Goal: Task Accomplishment & Management: Manage account settings

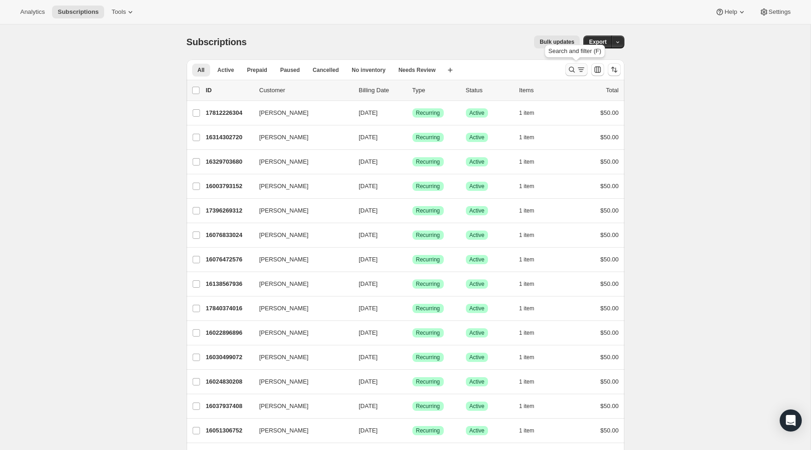
click at [568, 70] on icon "Search and filter results" at bounding box center [571, 69] width 9 height 9
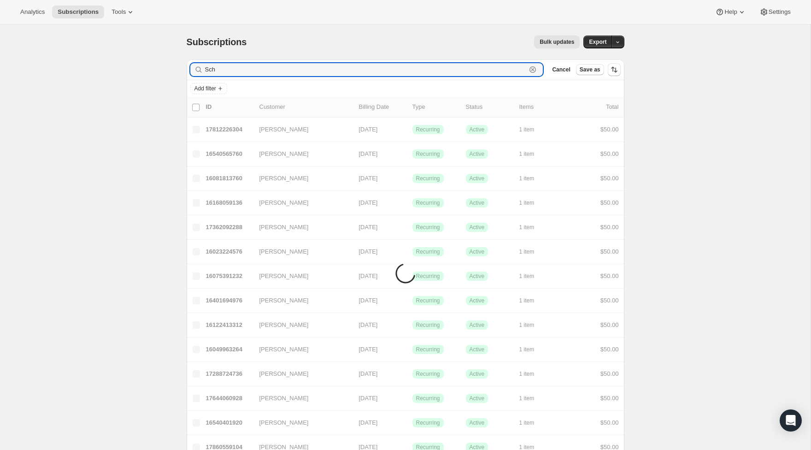
type input "Schn"
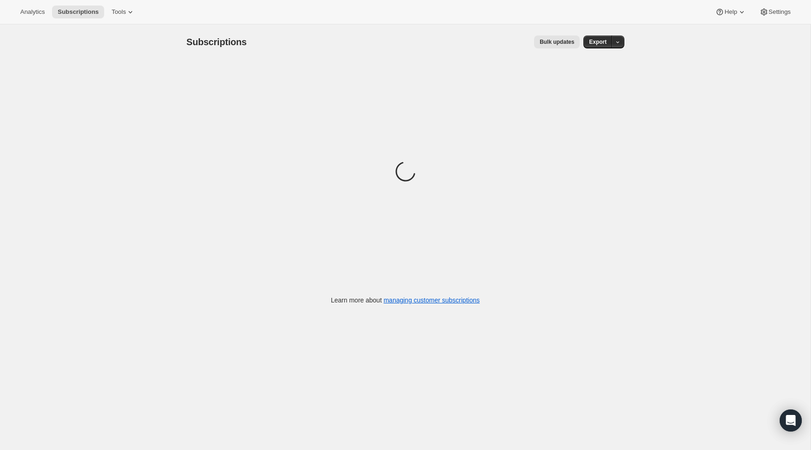
scroll to position [7, 0]
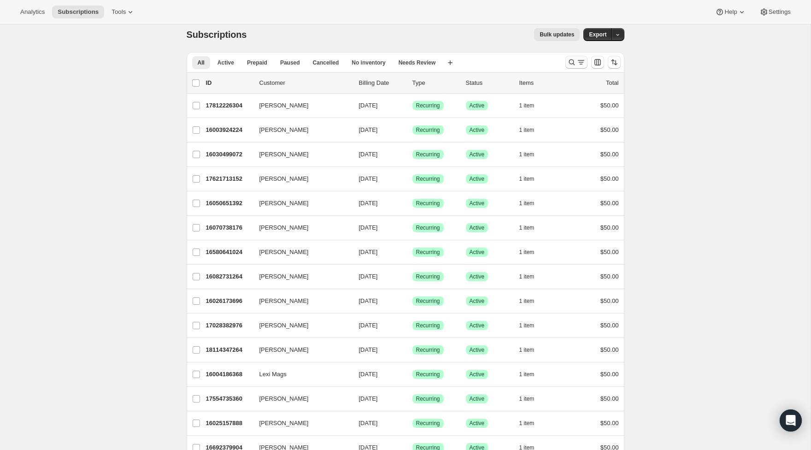
click at [569, 61] on icon "Search and filter results" at bounding box center [571, 62] width 9 height 9
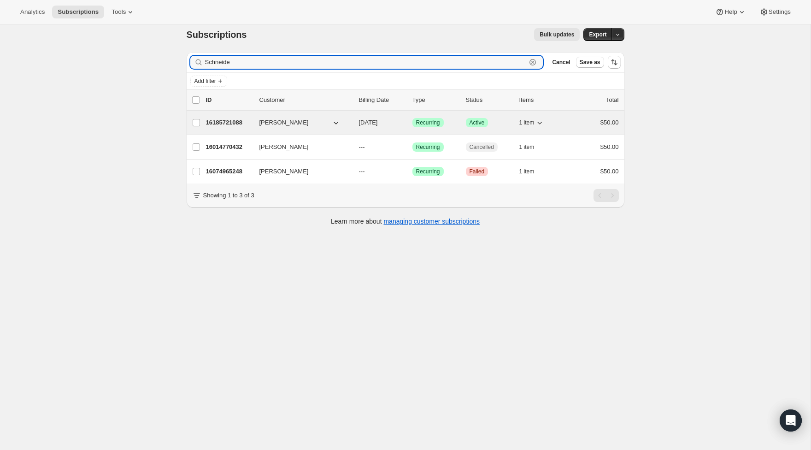
type input "Schneide"
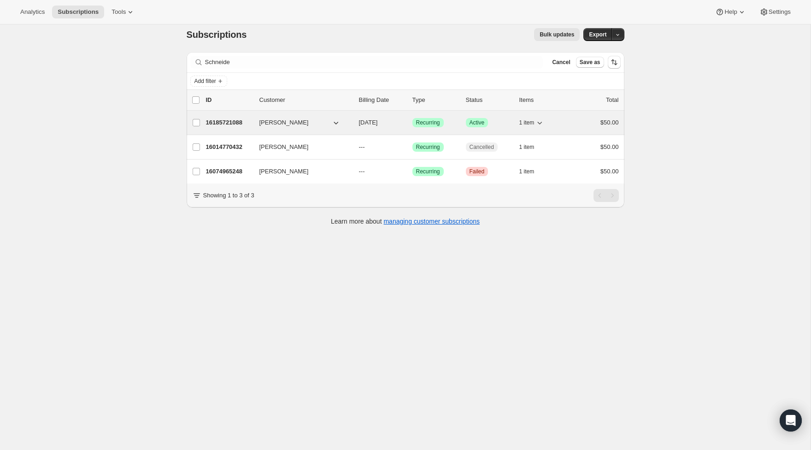
click at [229, 122] on p "16185721088" at bounding box center [229, 122] width 46 height 9
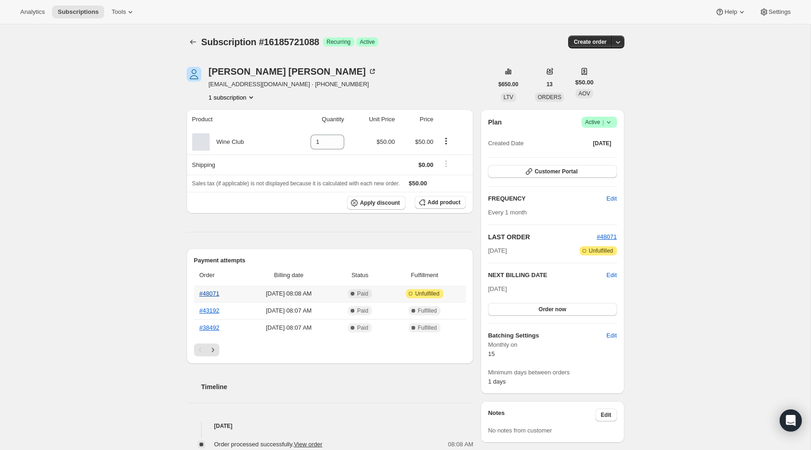
click at [207, 296] on link "#48071" at bounding box center [210, 293] width 20 height 7
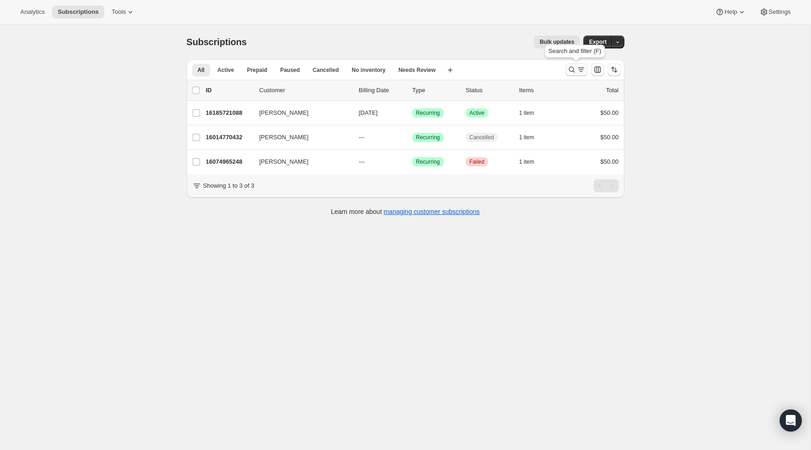
click at [575, 72] on icon "Search and filter results" at bounding box center [571, 69] width 9 height 9
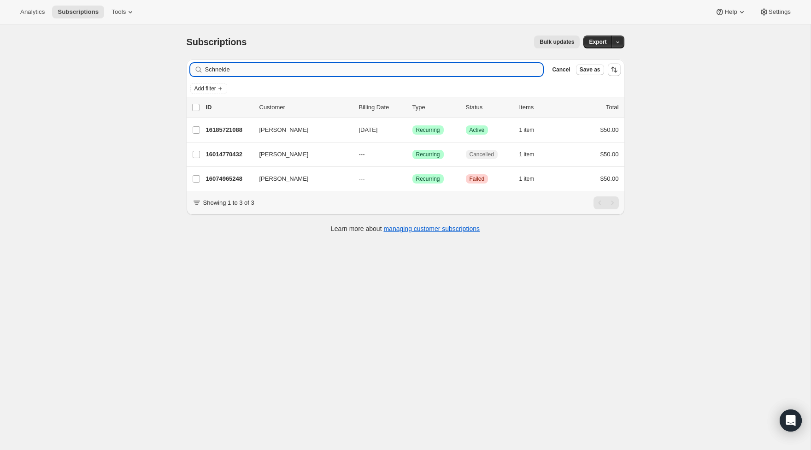
drag, startPoint x: 287, startPoint y: 69, endPoint x: 285, endPoint y: 74, distance: 5.6
click at [287, 74] on input "Schneide" at bounding box center [374, 69] width 338 height 13
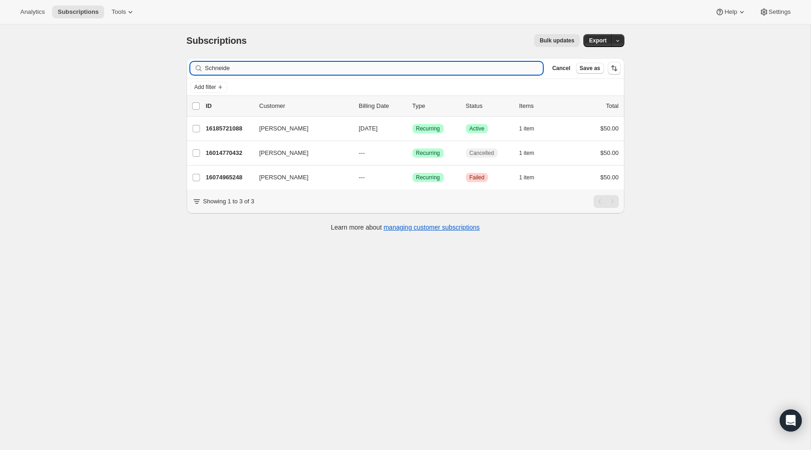
click at [272, 69] on input "Schneide" at bounding box center [374, 68] width 338 height 13
click at [271, 69] on input "Schneide" at bounding box center [374, 68] width 338 height 13
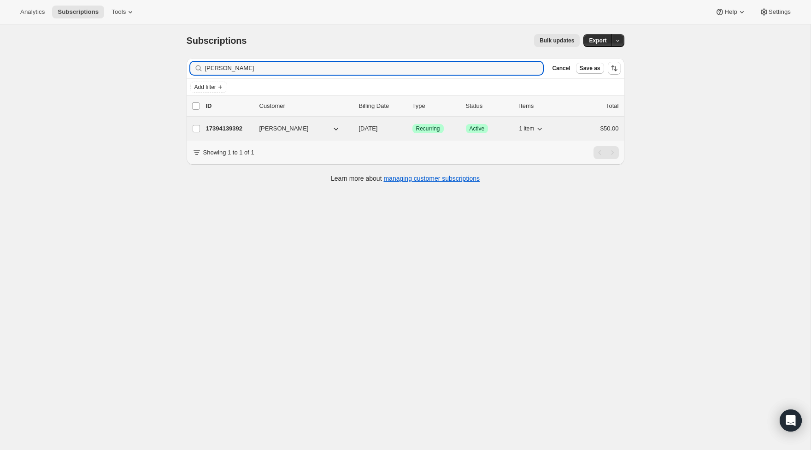
type input "romer"
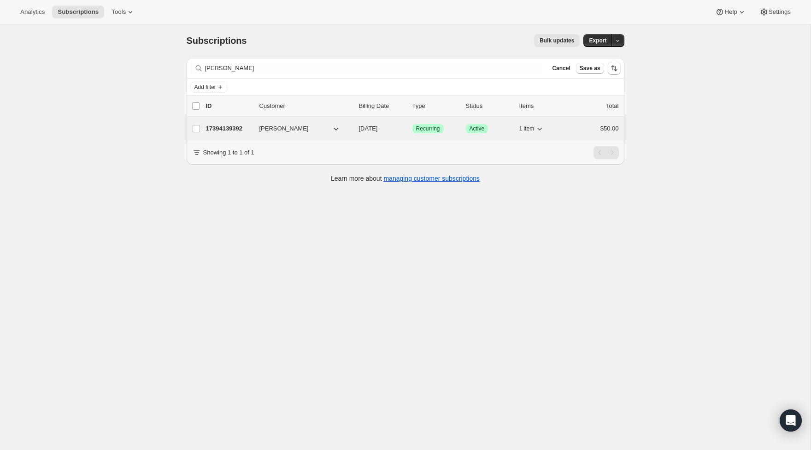
click at [221, 135] on div "17394139392 Alison Romer 10/15/2025 Success Recurring Success Active 1 item $50…" at bounding box center [412, 128] width 413 height 13
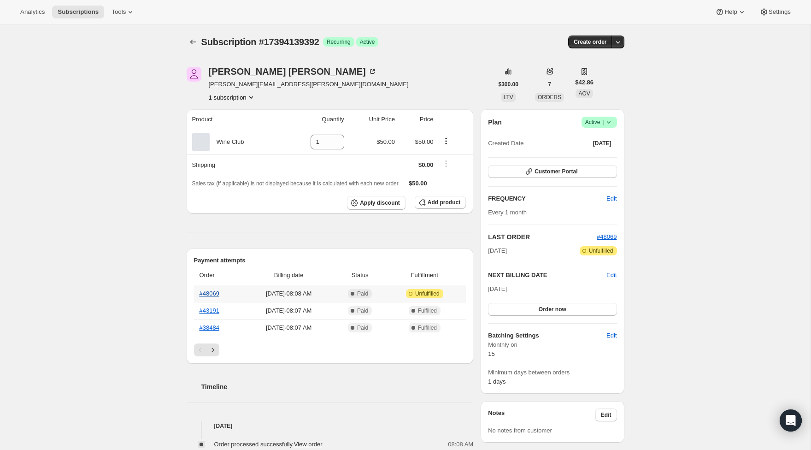
click at [219, 293] on link "#48069" at bounding box center [210, 293] width 20 height 7
click at [218, 292] on link "#48069" at bounding box center [210, 293] width 20 height 7
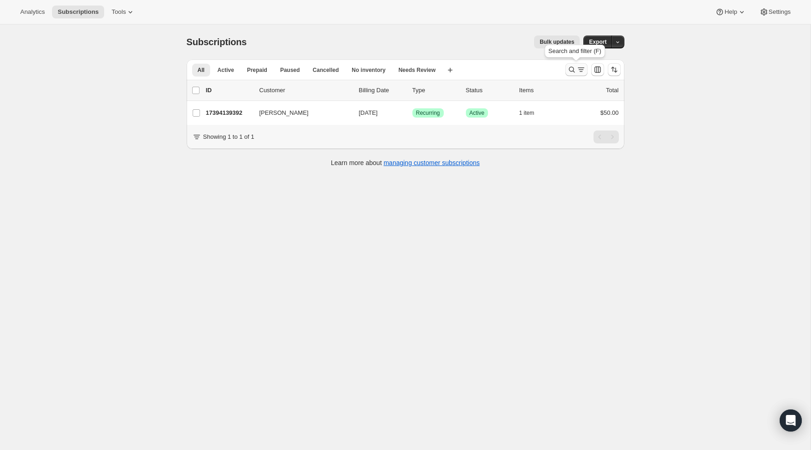
click at [573, 72] on icon "Search and filter results" at bounding box center [571, 69] width 9 height 9
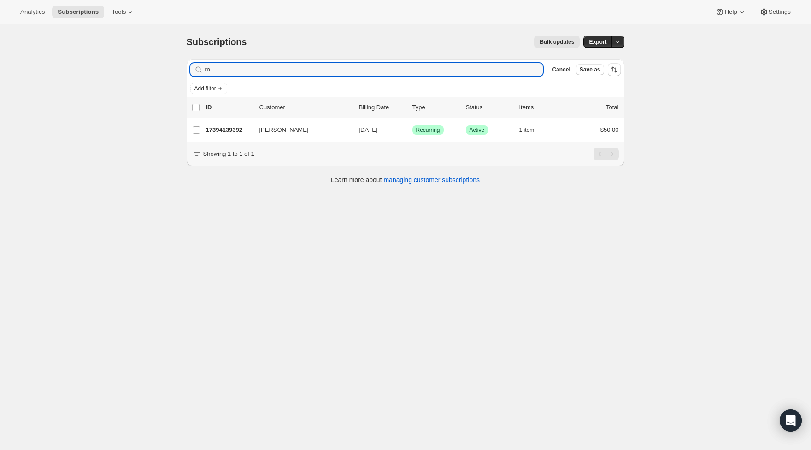
type input "r"
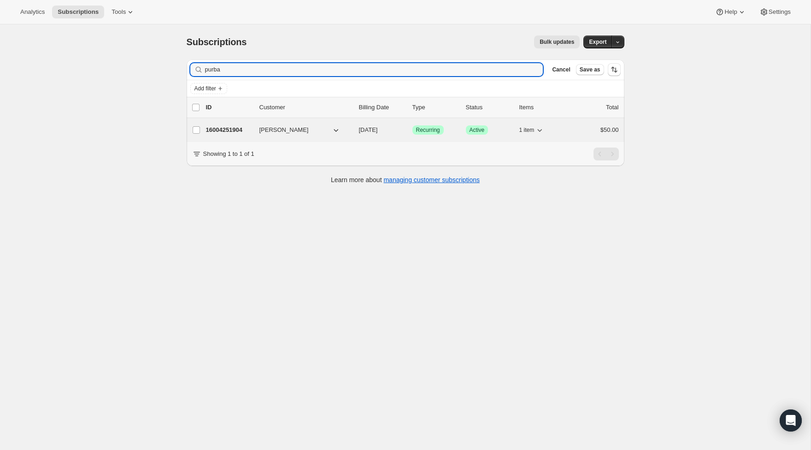
type input "purba"
click at [237, 125] on div "16004251904 Kelsey Purbaugh 10/15/2025 Success Recurring Success Active 1 item …" at bounding box center [412, 129] width 413 height 13
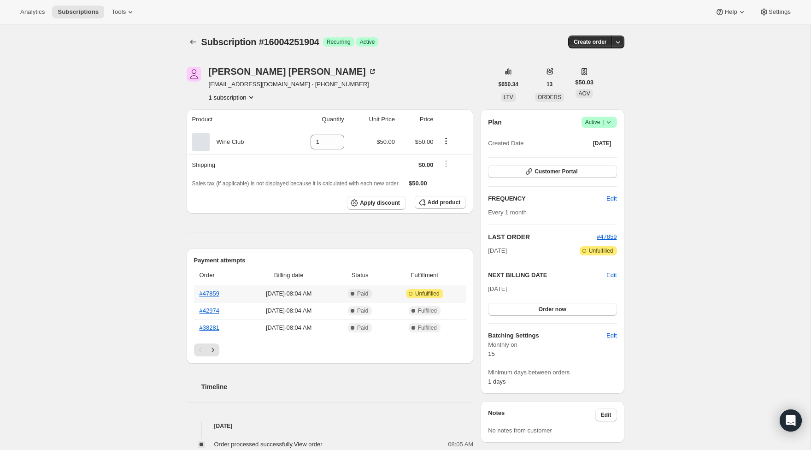
click at [212, 297] on th "#47859" at bounding box center [219, 293] width 50 height 17
click at [210, 293] on link "#47859" at bounding box center [210, 293] width 20 height 7
